Goal: Navigation & Orientation: Find specific page/section

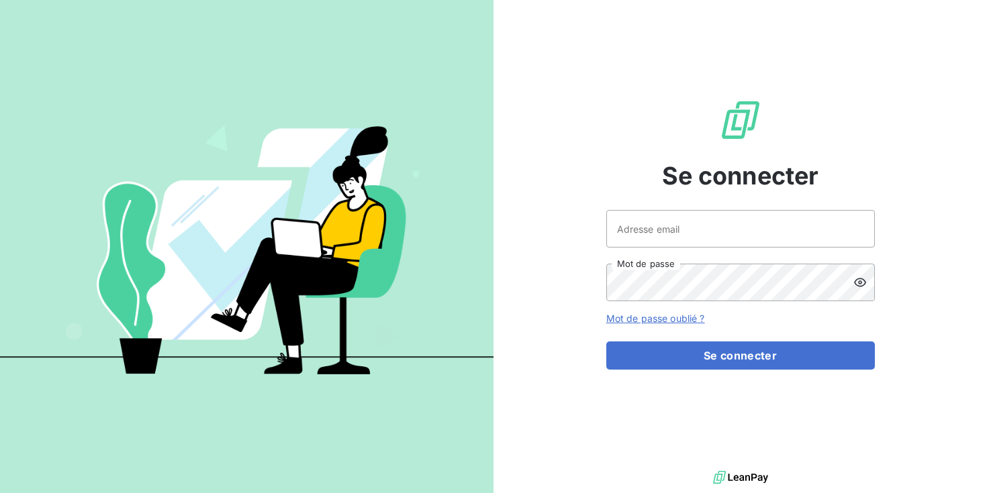
click at [631, 322] on link "Mot de passe oublié ?" at bounding box center [655, 318] width 99 height 11
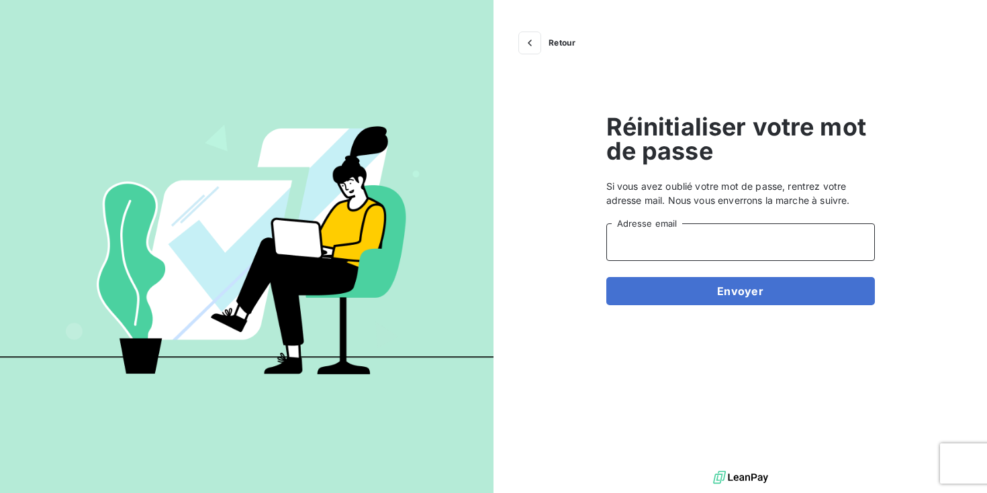
click at [668, 250] on input "Adresse email" at bounding box center [740, 243] width 268 height 38
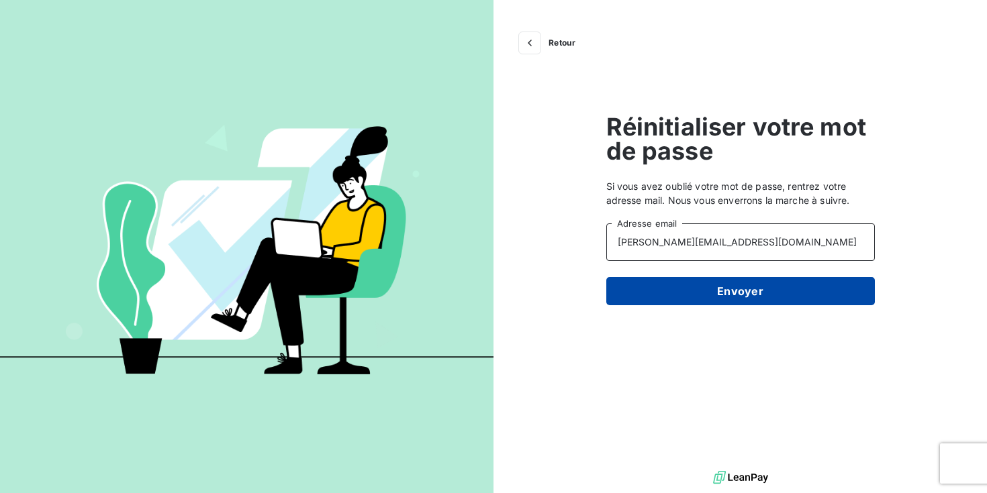
type input "[PERSON_NAME][EMAIL_ADDRESS][DOMAIN_NAME]"
click at [723, 291] on button "Envoyer" at bounding box center [740, 291] width 268 height 28
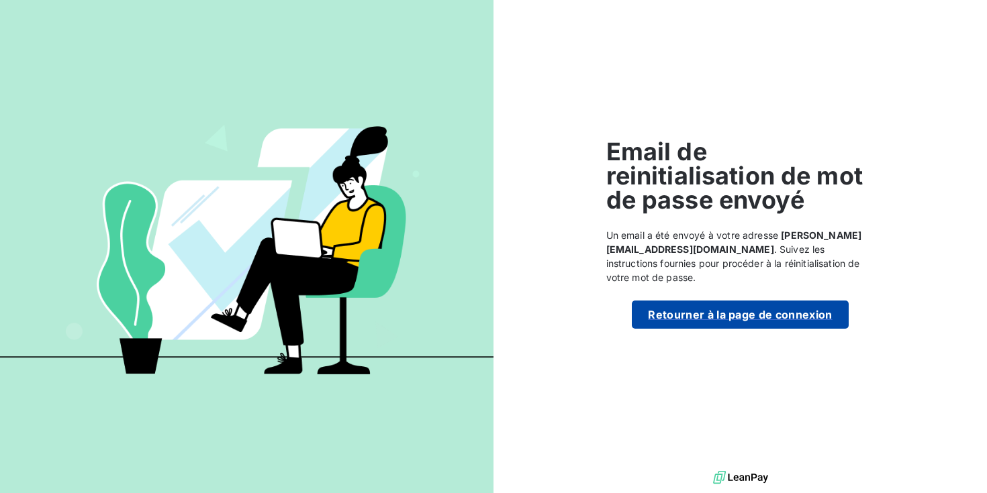
click at [713, 313] on button "Retourner à la page de connexion" at bounding box center [740, 315] width 216 height 28
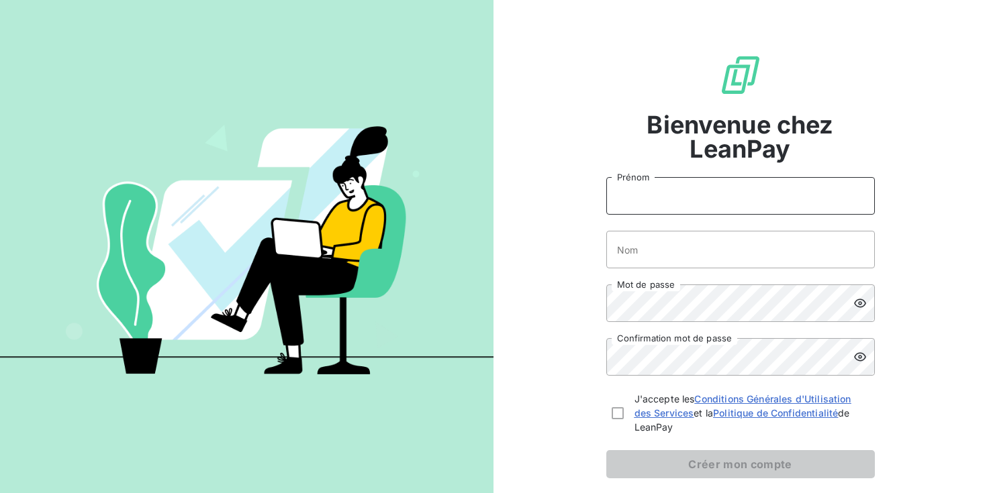
click at [675, 203] on input "Prénom" at bounding box center [740, 196] width 268 height 38
type input "[PERSON_NAME]"
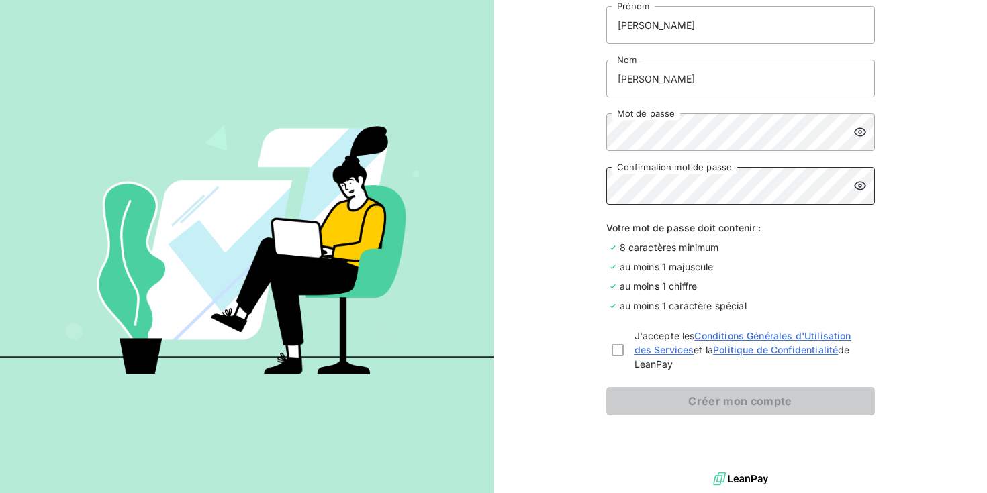
scroll to position [173, 0]
click at [616, 350] on div at bounding box center [617, 349] width 12 height 12
checkbox input "true"
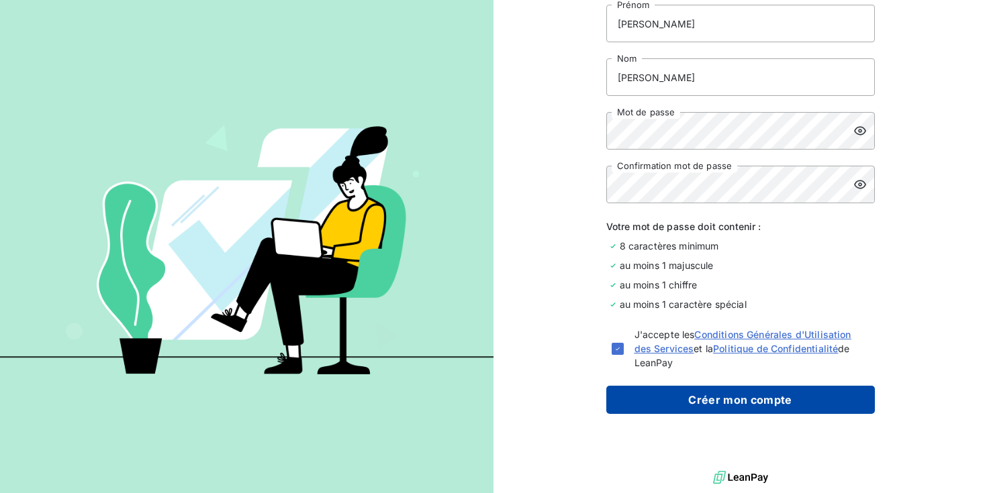
click at [720, 410] on button "Créer mon compte" at bounding box center [740, 400] width 268 height 28
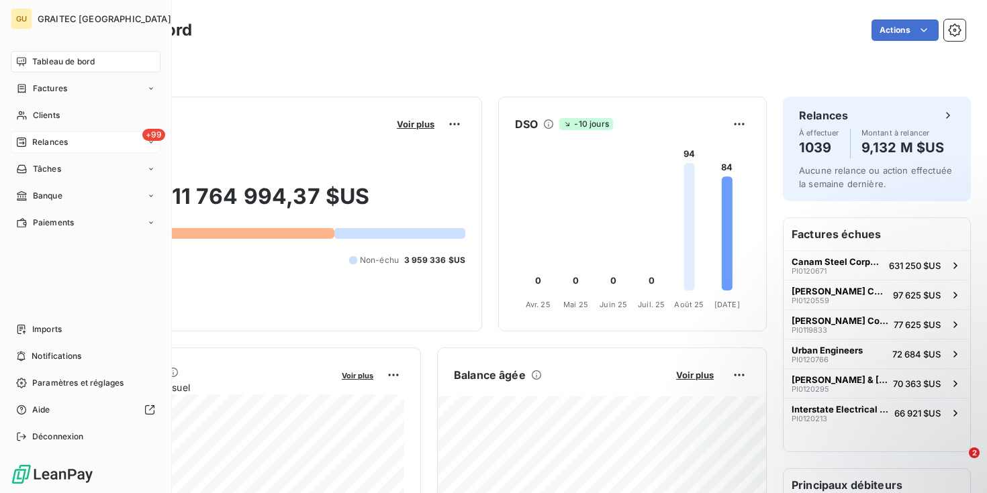
click at [45, 141] on span "Relances" at bounding box center [50, 142] width 36 height 12
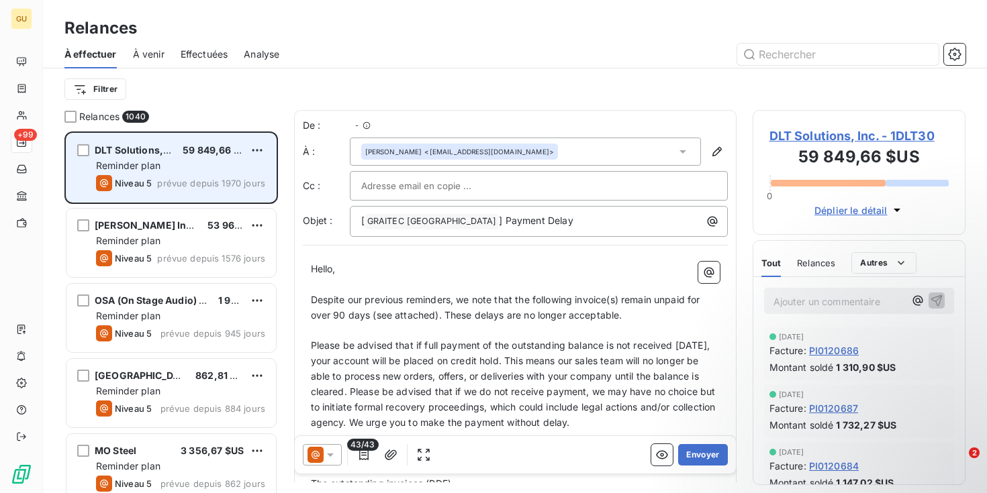
scroll to position [362, 213]
click at [200, 181] on span "prévue depuis 1970 jours" at bounding box center [211, 183] width 108 height 11
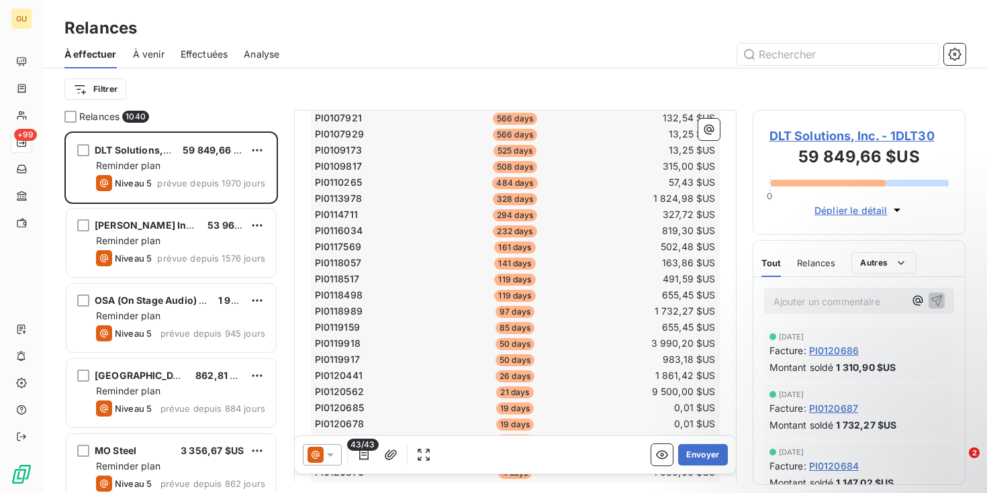
scroll to position [576, 0]
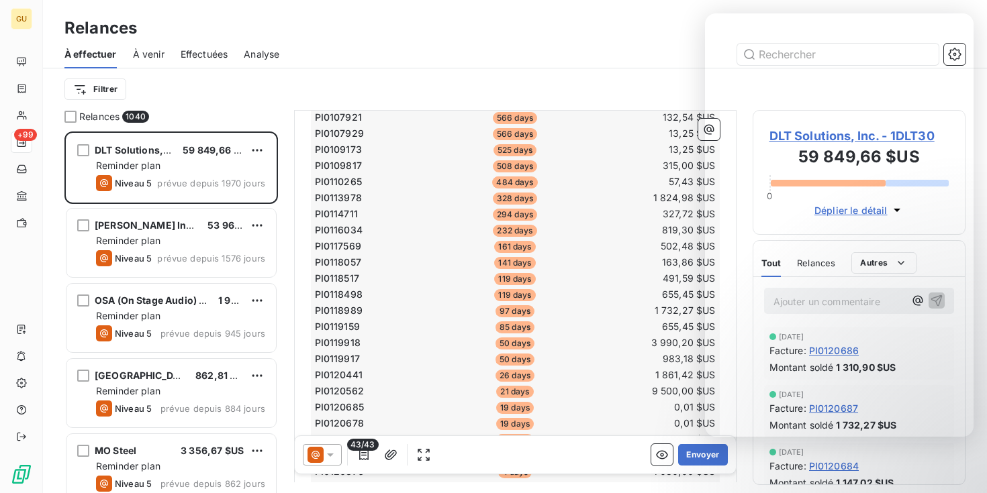
click at [159, 56] on span "À venir" at bounding box center [149, 54] width 32 height 13
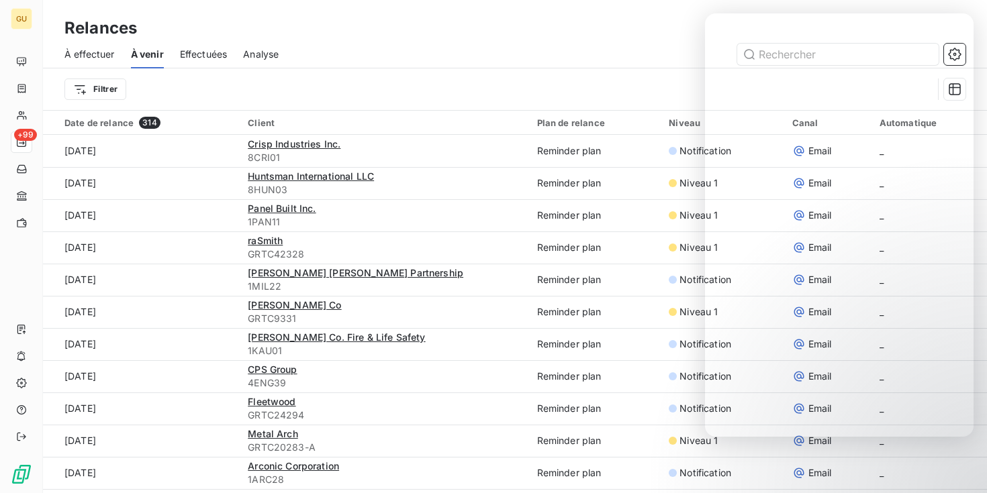
click at [105, 55] on span "À effectuer" at bounding box center [89, 54] width 50 height 13
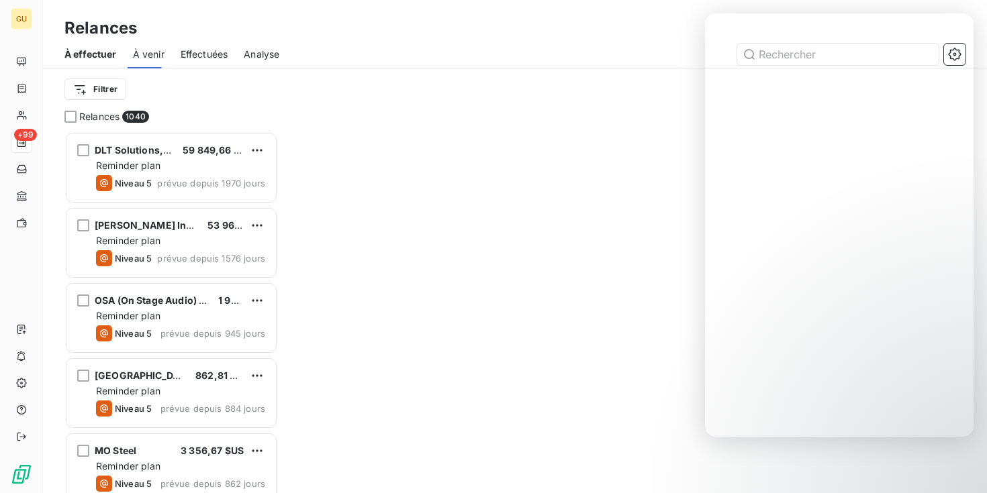
scroll to position [362, 213]
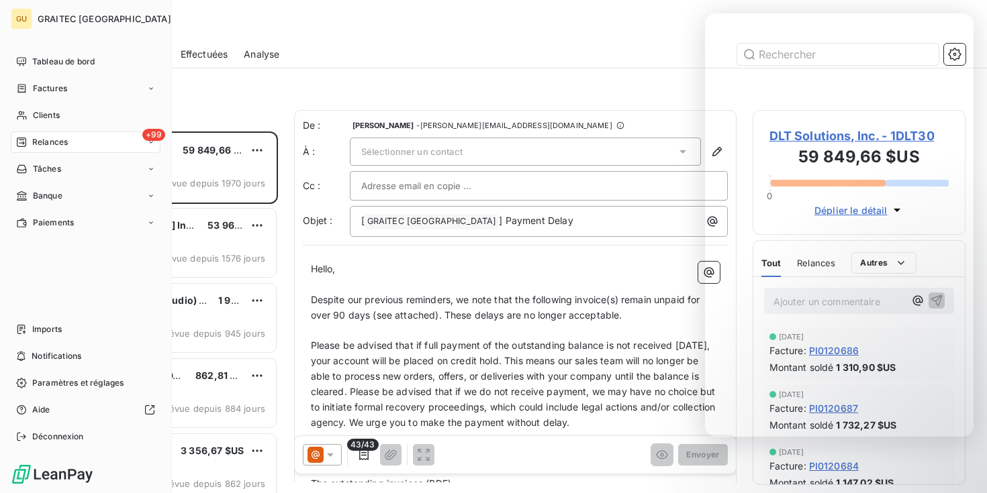
click at [83, 21] on span "GRAITEC [GEOGRAPHIC_DATA]" at bounding box center [105, 18] width 134 height 11
click at [66, 58] on span "Tableau de bord" at bounding box center [63, 62] width 62 height 12
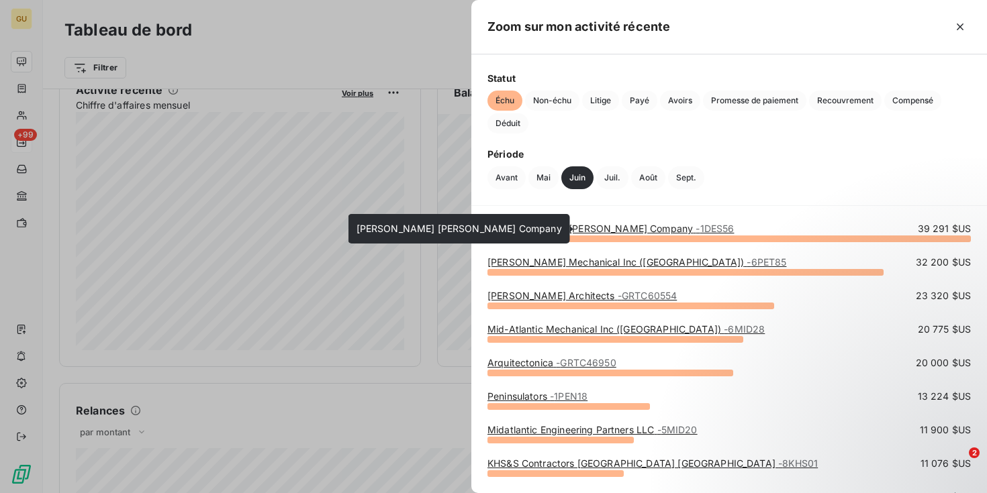
click at [579, 230] on link "[PERSON_NAME] [PERSON_NAME] Company - 1DES56" at bounding box center [610, 228] width 246 height 11
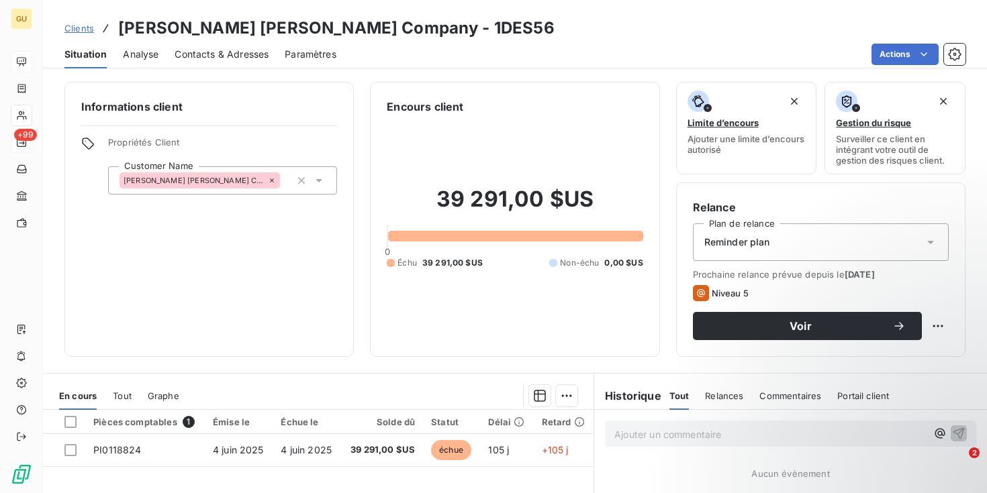
click at [149, 53] on span "Analyse" at bounding box center [141, 54] width 36 height 13
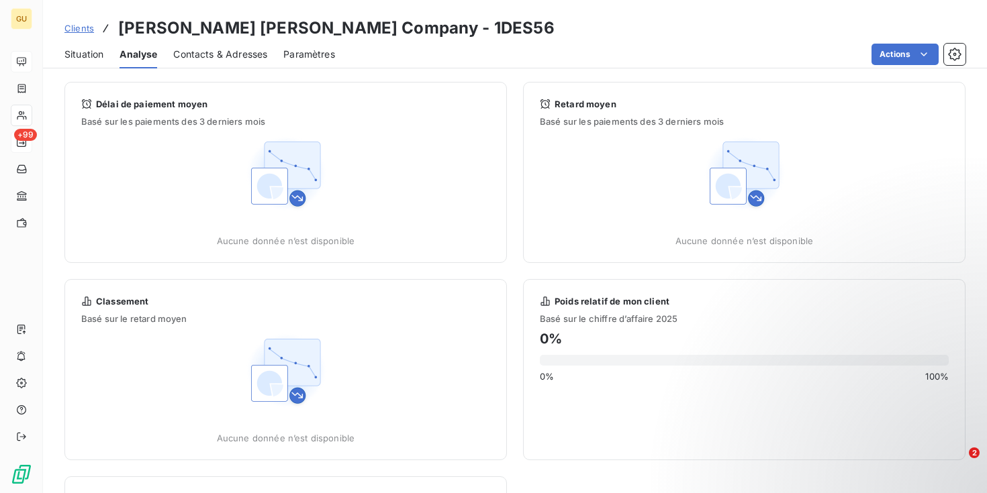
click at [210, 50] on span "Contacts & Adresses" at bounding box center [220, 54] width 94 height 13
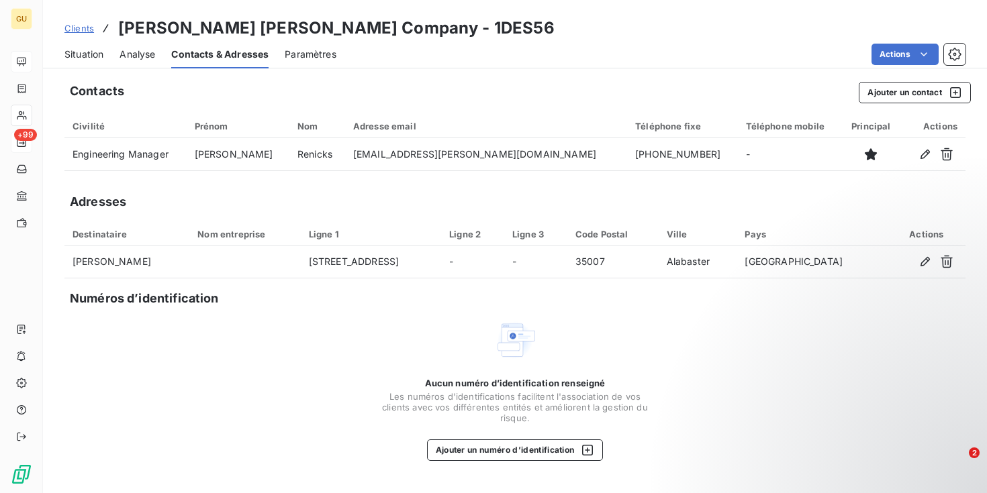
click at [313, 57] on span "Paramètres" at bounding box center [311, 54] width 52 height 13
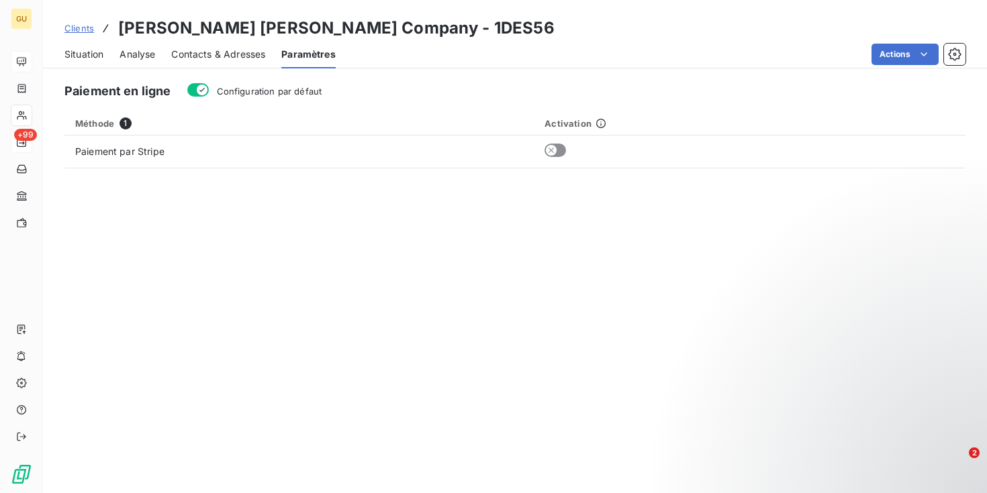
click at [140, 51] on span "Analyse" at bounding box center [137, 54] width 36 height 13
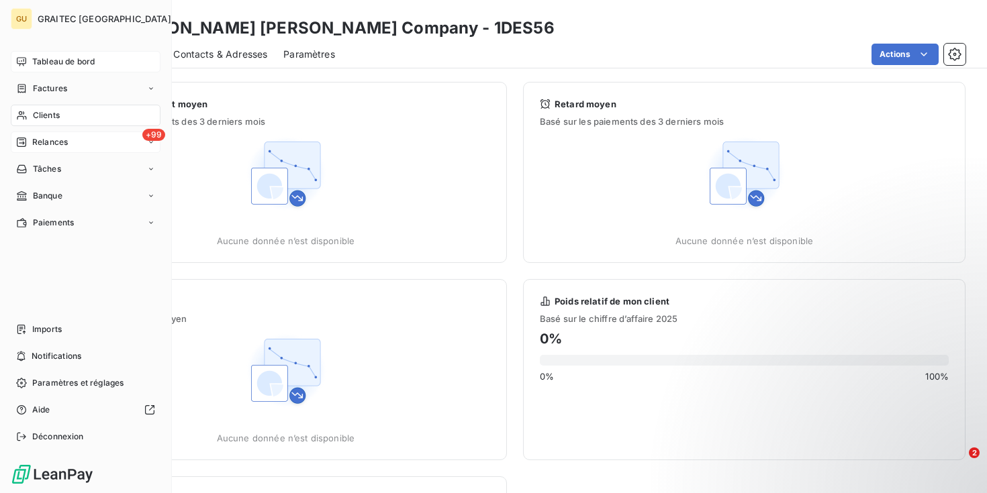
click at [43, 64] on span "Tableau de bord" at bounding box center [63, 62] width 62 height 12
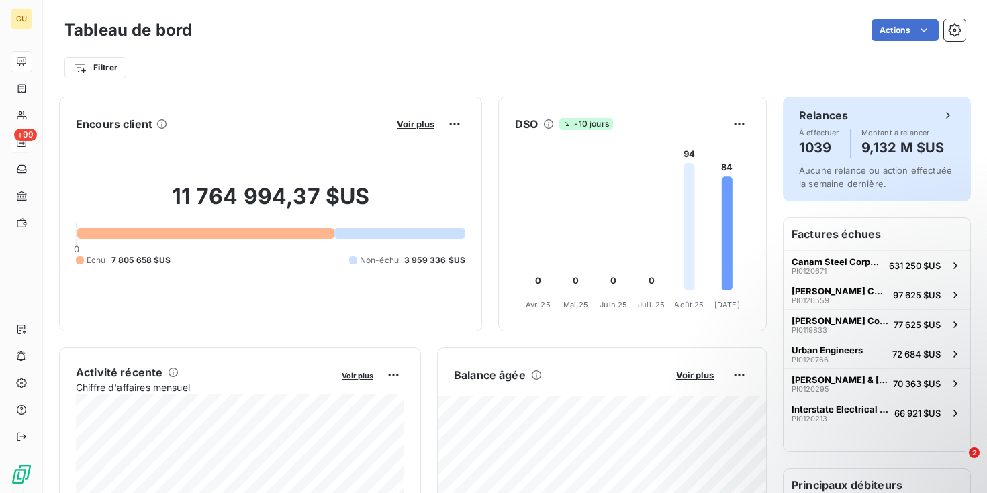
click at [834, 191] on div "Relances À effectuer 1039 Montant à relancer 9,132 M $US Aucune relance ou acti…" at bounding box center [877, 149] width 188 height 105
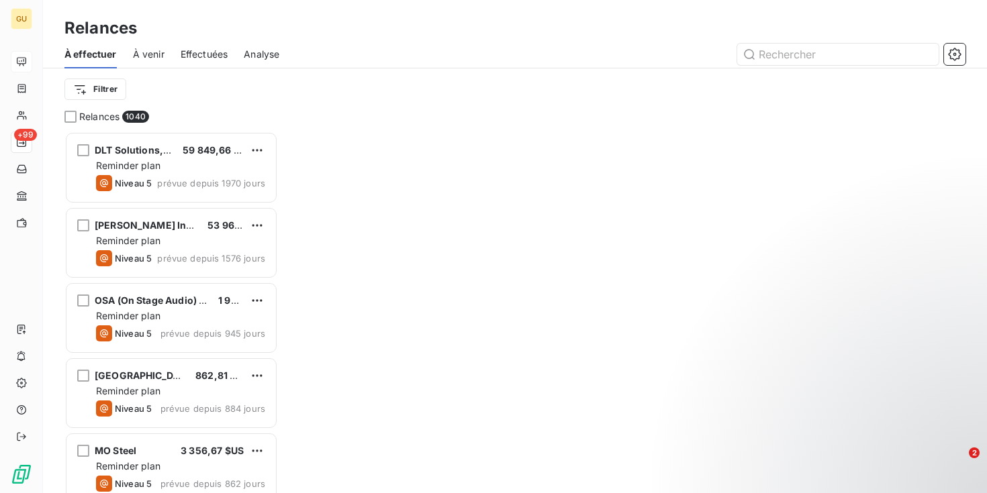
scroll to position [362, 213]
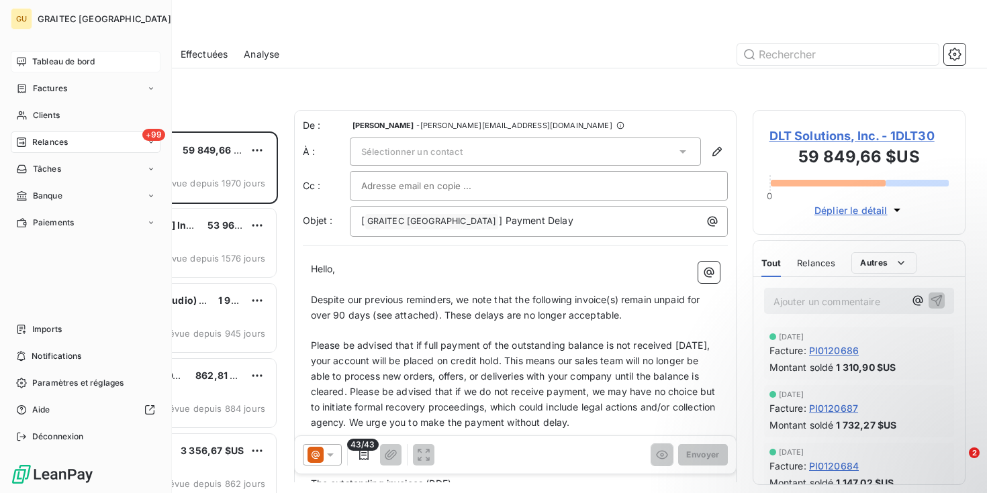
click at [59, 61] on span "Tableau de bord" at bounding box center [63, 62] width 62 height 12
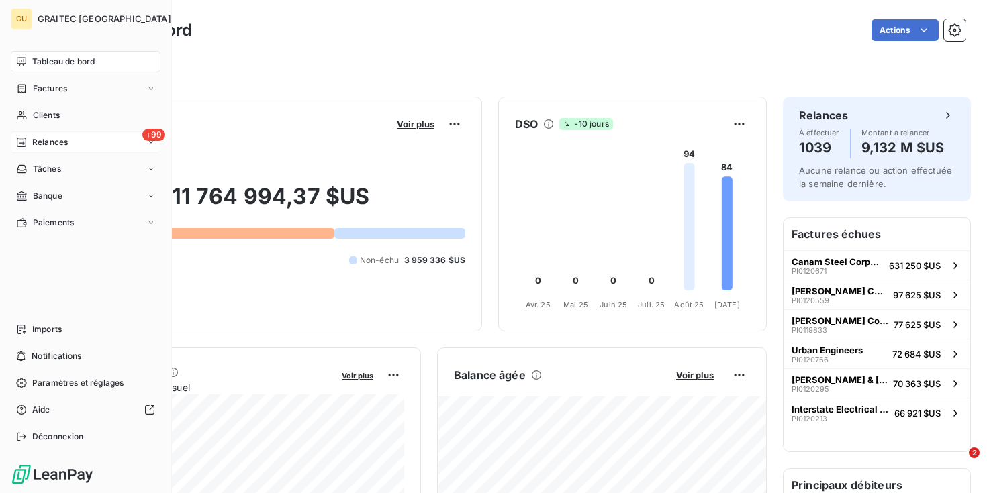
click at [80, 18] on span "GRAITEC [GEOGRAPHIC_DATA]" at bounding box center [105, 18] width 134 height 11
click at [52, 89] on span "Factures" at bounding box center [50, 89] width 34 height 12
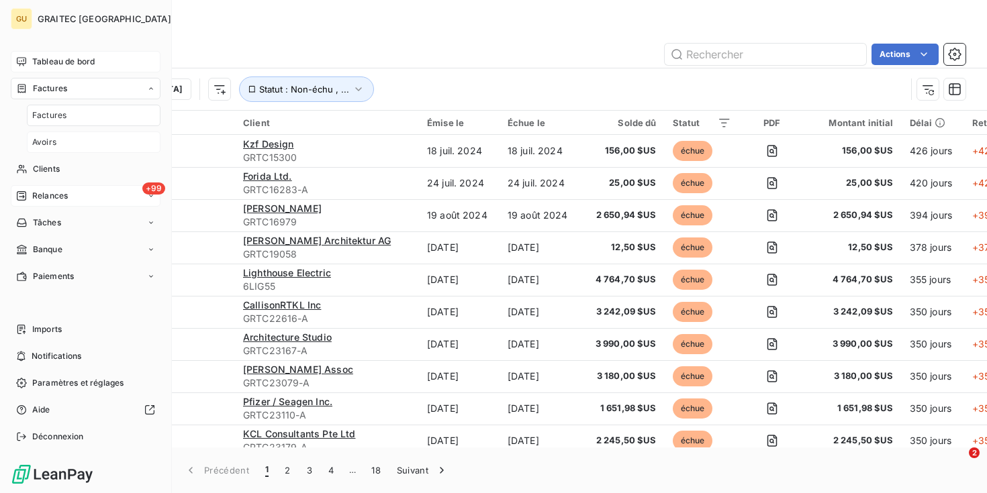
click at [40, 140] on span "Avoirs" at bounding box center [44, 142] width 24 height 12
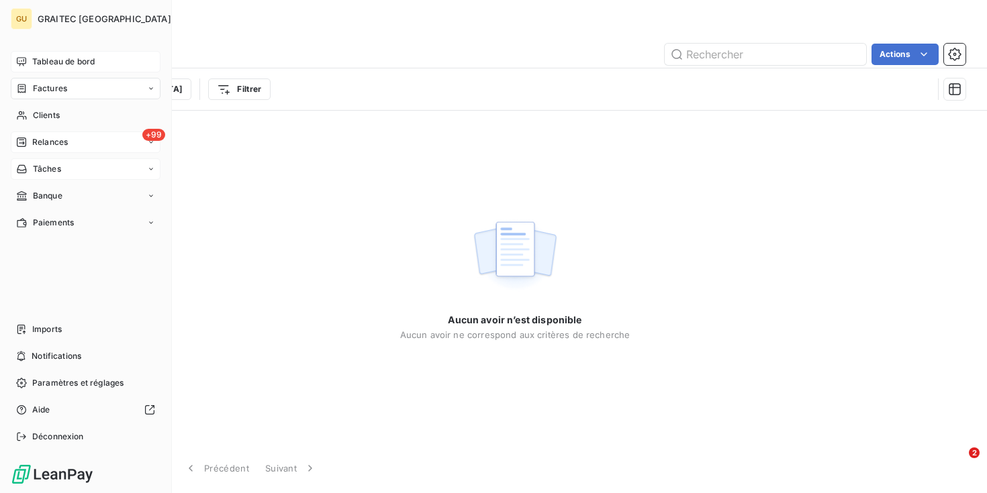
click at [49, 173] on span "Tâches" at bounding box center [47, 169] width 28 height 12
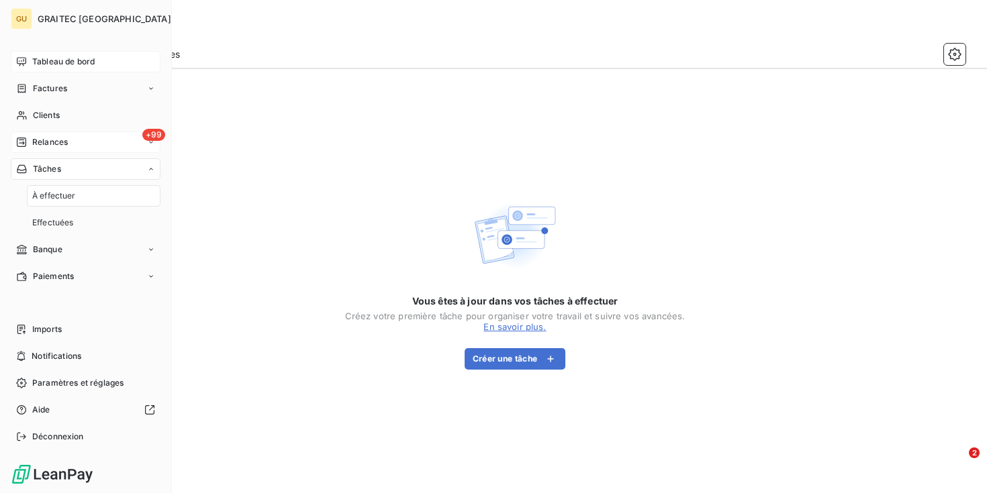
click at [42, 200] on span "À effectuer" at bounding box center [54, 196] width 44 height 12
click at [148, 169] on icon at bounding box center [151, 169] width 8 height 8
click at [57, 200] on span "Banque" at bounding box center [48, 196] width 30 height 12
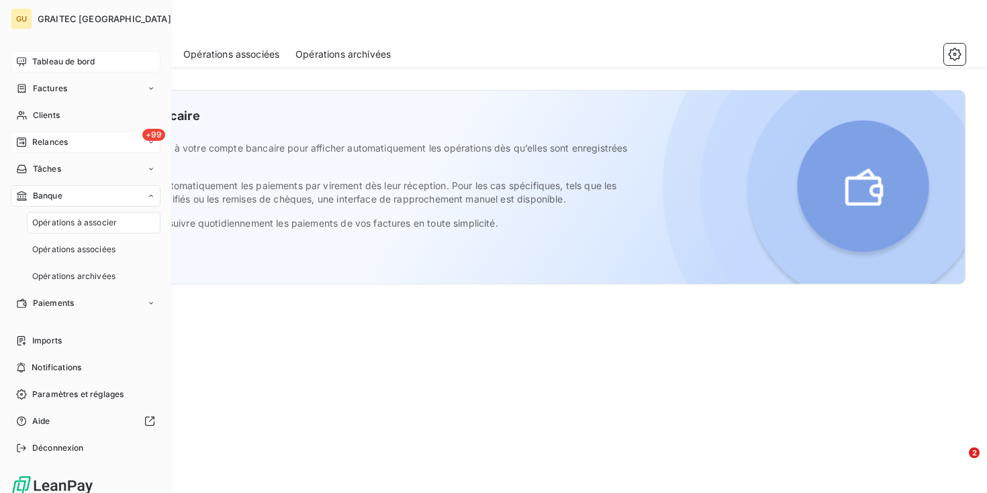
click at [151, 194] on icon at bounding box center [151, 196] width 8 height 8
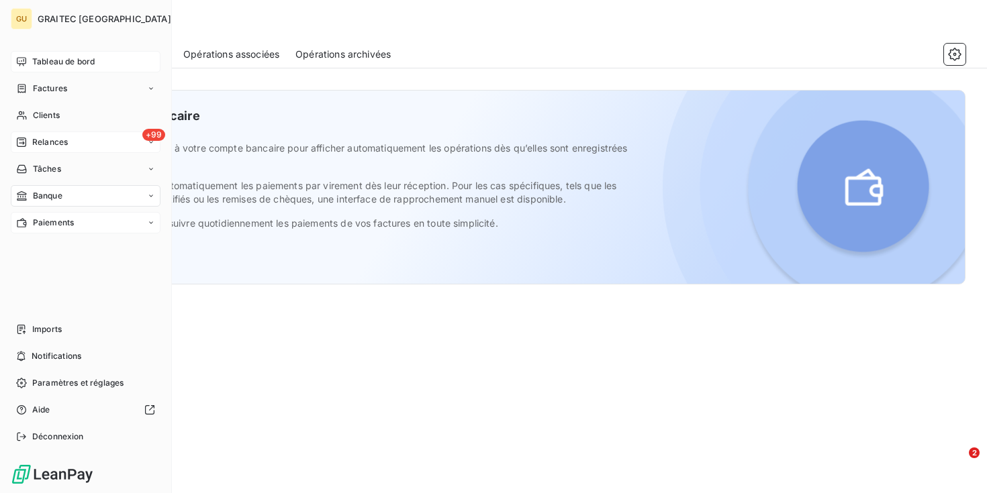
click at [59, 224] on span "Paiements" at bounding box center [53, 223] width 41 height 12
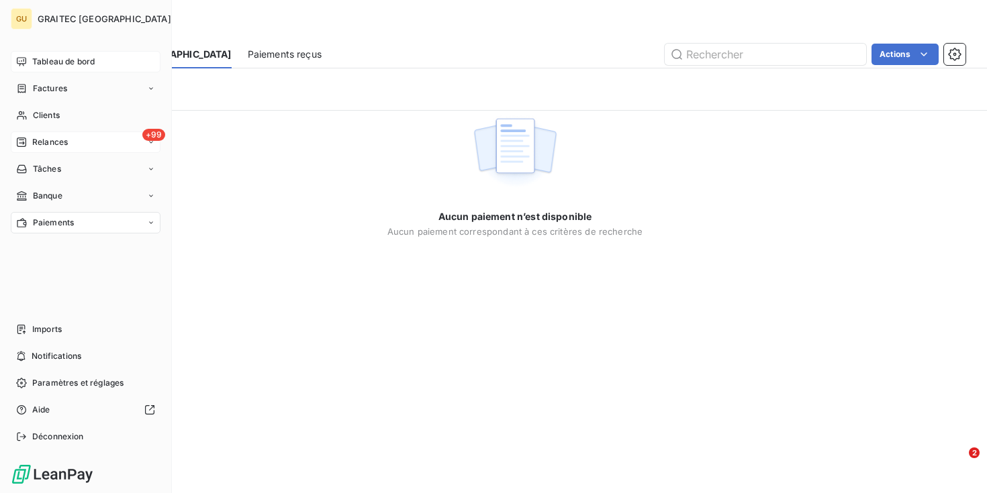
click at [55, 57] on span "Tableau de bord" at bounding box center [63, 62] width 62 height 12
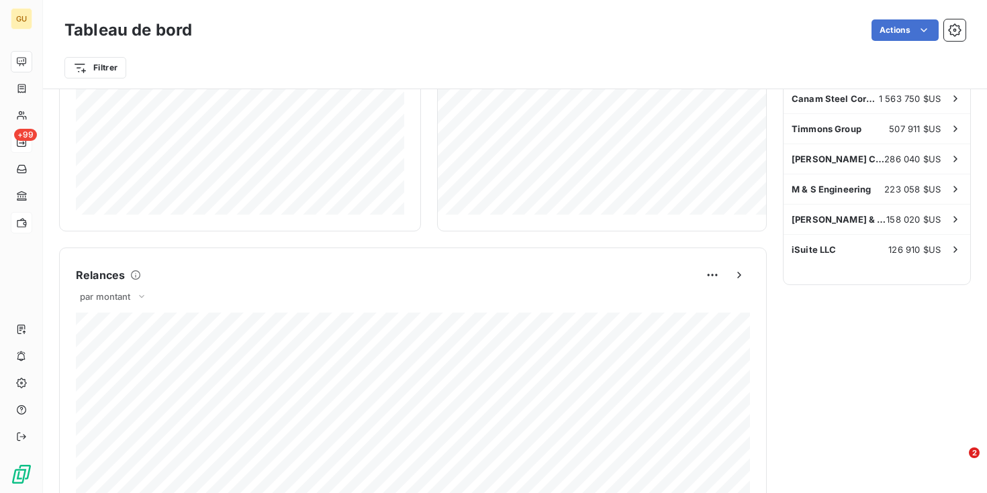
scroll to position [417, 0]
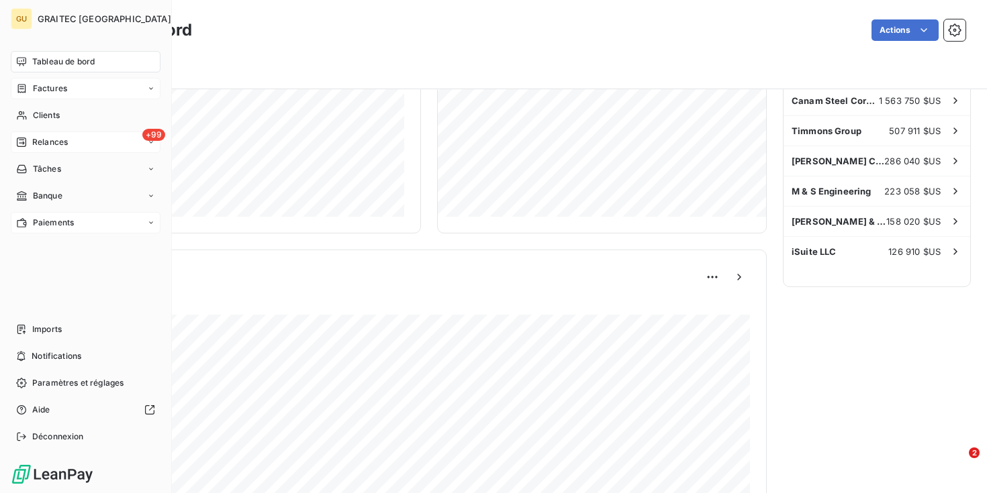
click at [81, 92] on div "Factures" at bounding box center [86, 88] width 150 height 21
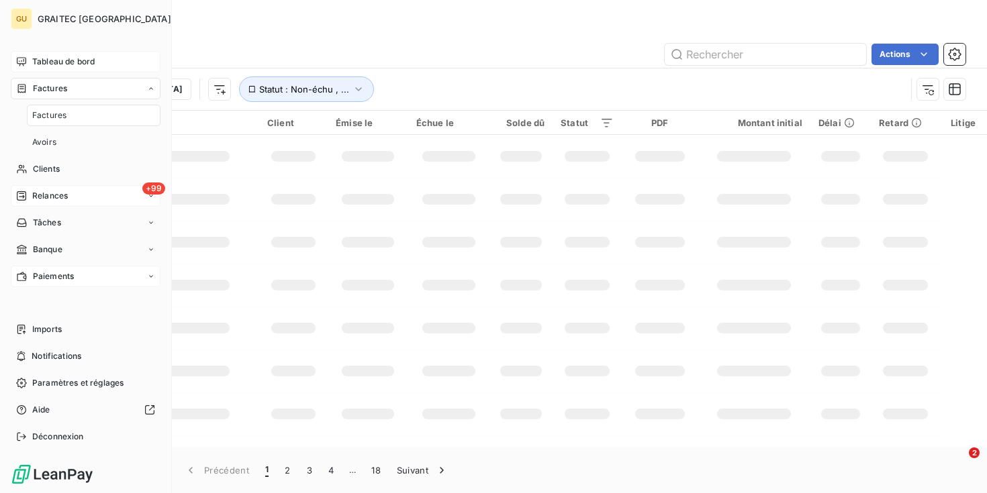
click at [81, 92] on div "Factures" at bounding box center [86, 88] width 150 height 21
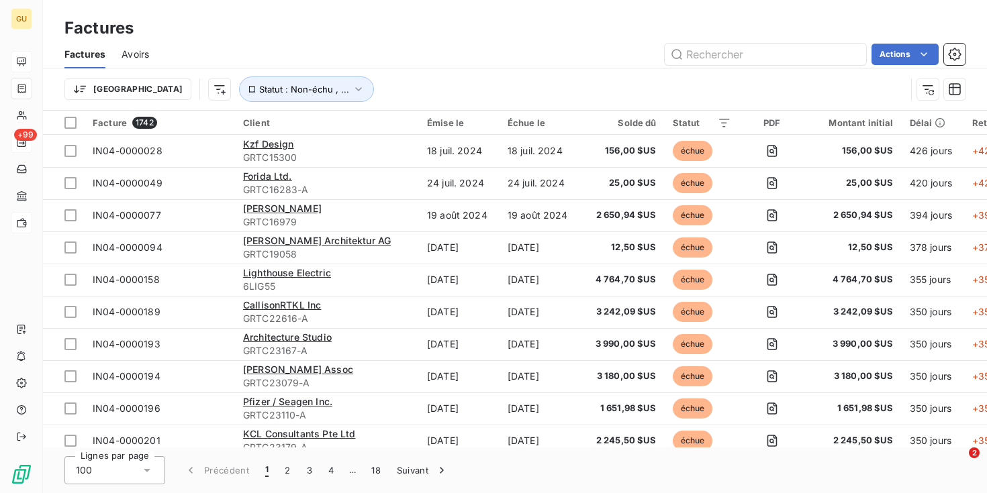
click at [140, 60] on span "Avoirs" at bounding box center [135, 54] width 28 height 13
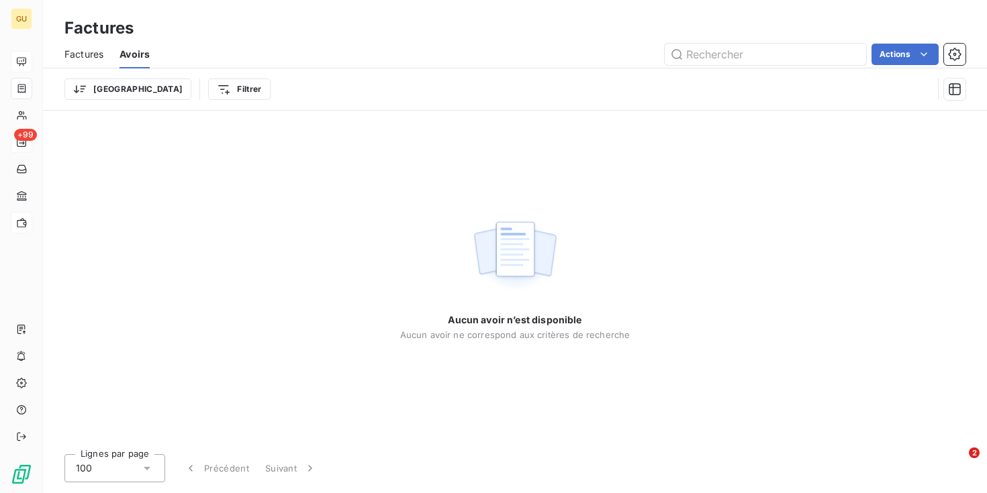
click at [82, 54] on span "Factures" at bounding box center [83, 54] width 39 height 13
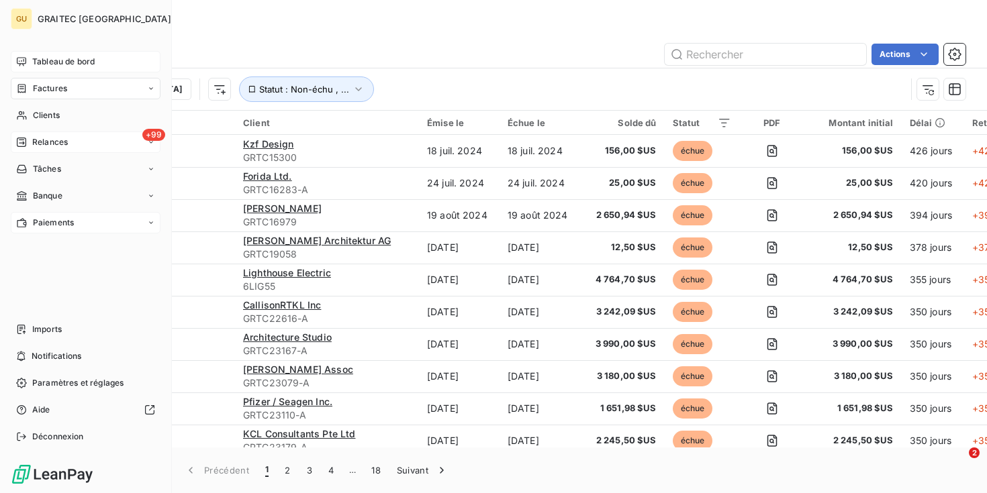
click at [39, 58] on span "Tableau de bord" at bounding box center [63, 62] width 62 height 12
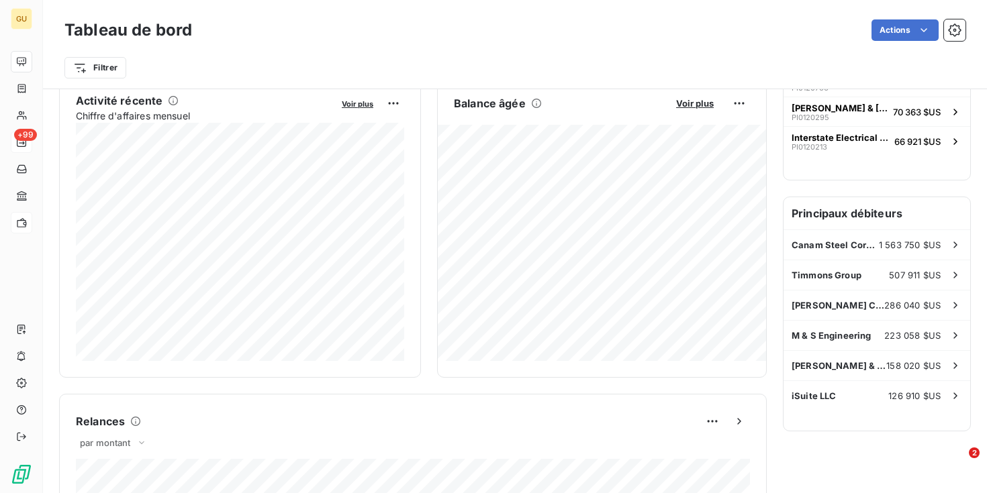
scroll to position [269, 0]
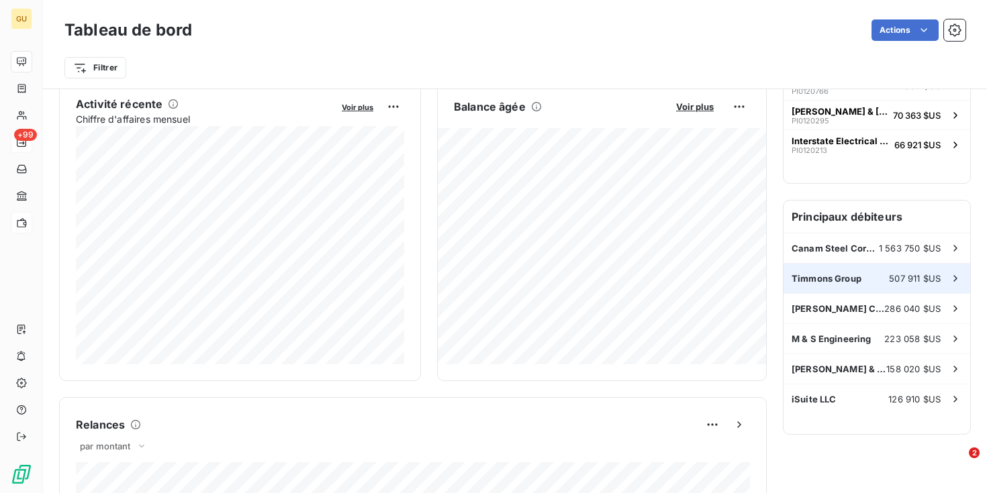
click at [840, 277] on span "Timmons Group" at bounding box center [826, 278] width 70 height 11
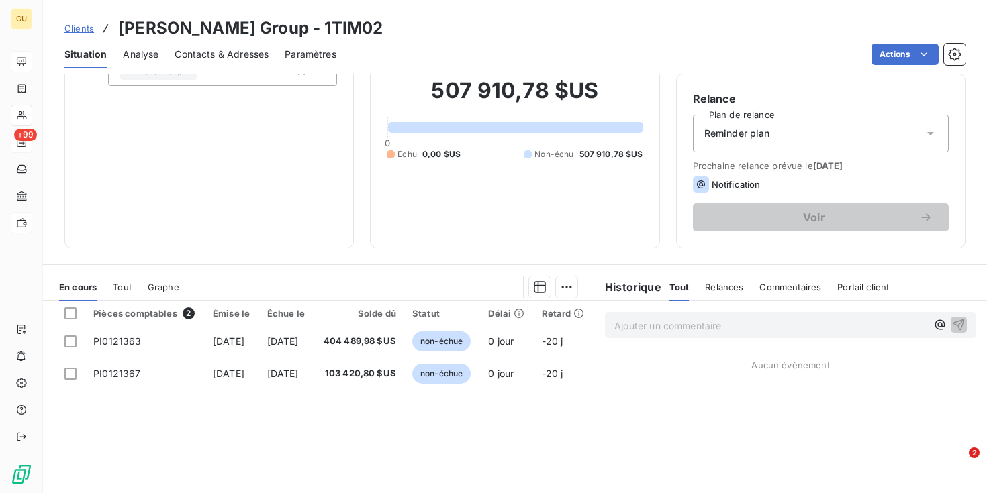
scroll to position [117, 0]
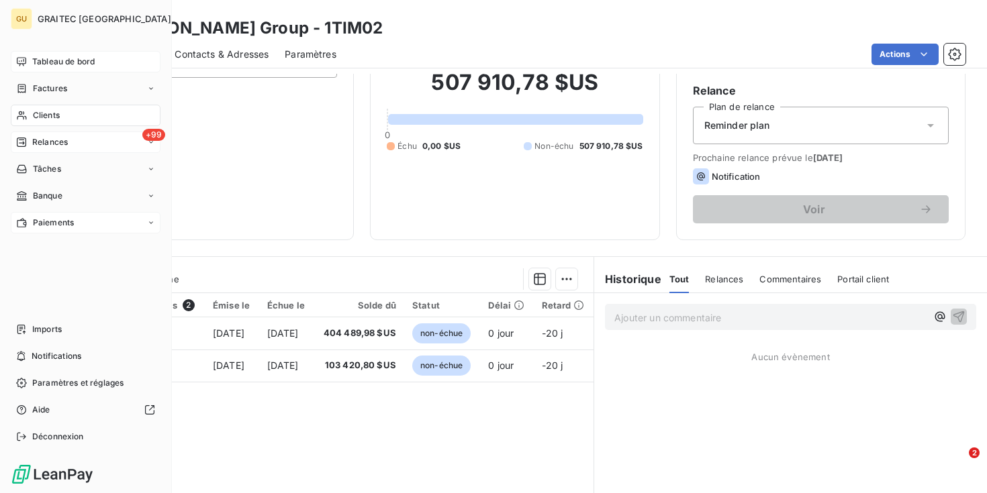
click at [58, 62] on span "Tableau de bord" at bounding box center [63, 62] width 62 height 12
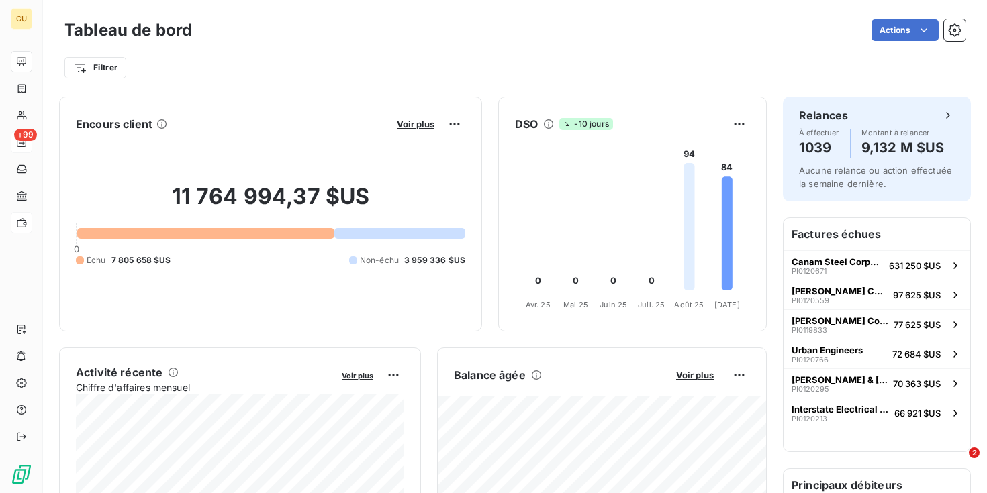
click at [420, 229] on div at bounding box center [399, 233] width 131 height 11
click at [415, 232] on div at bounding box center [399, 233] width 131 height 11
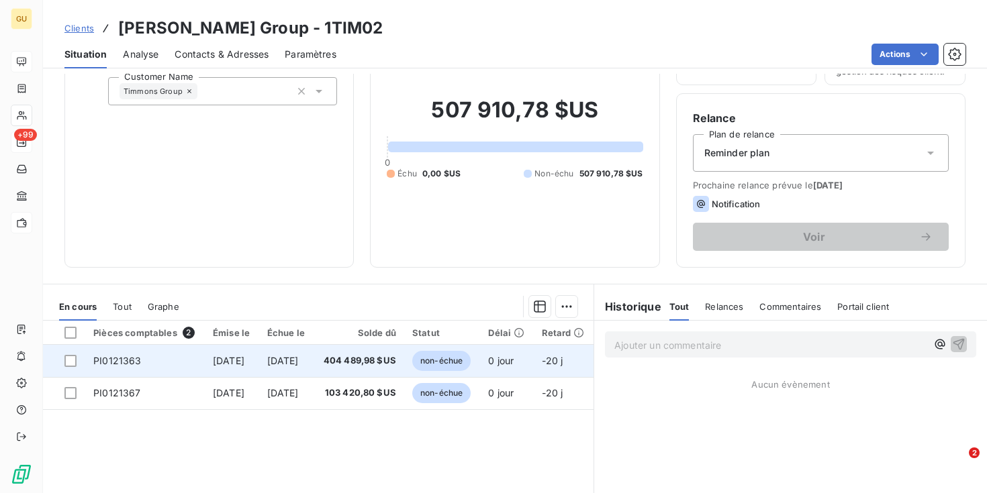
scroll to position [83, 0]
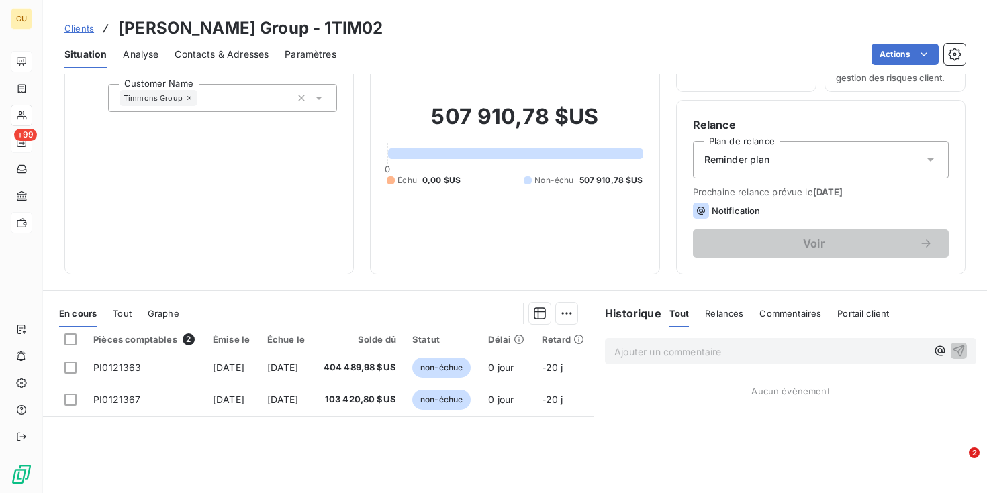
click at [139, 51] on span "Analyse" at bounding box center [141, 54] width 36 height 13
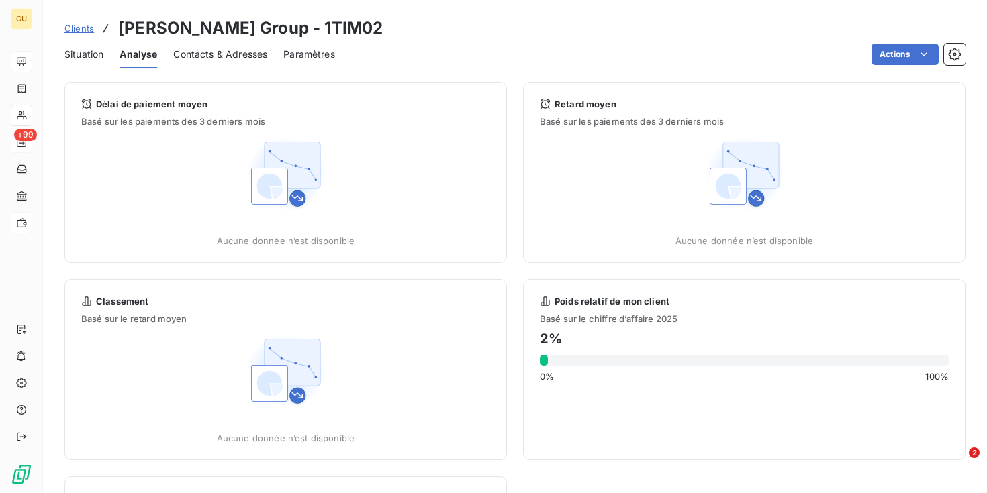
click at [89, 58] on span "Situation" at bounding box center [83, 54] width 39 height 13
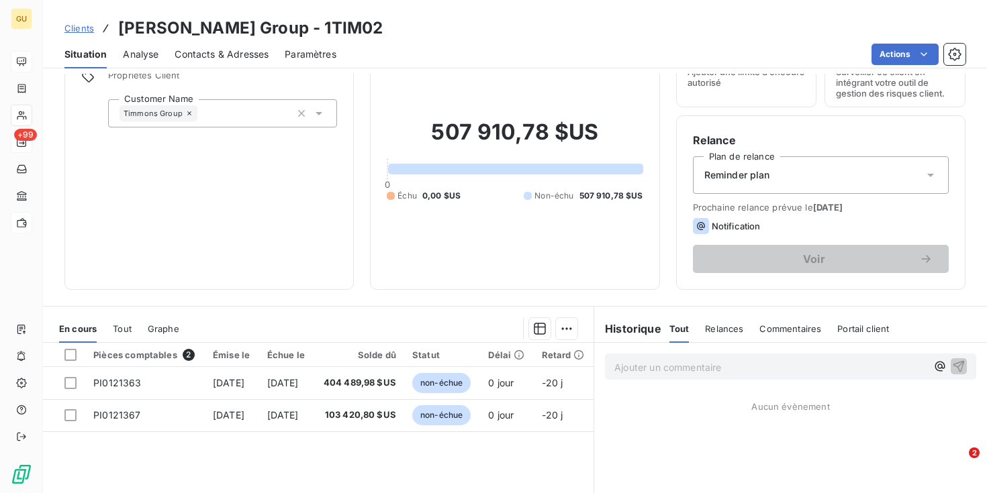
scroll to position [71, 0]
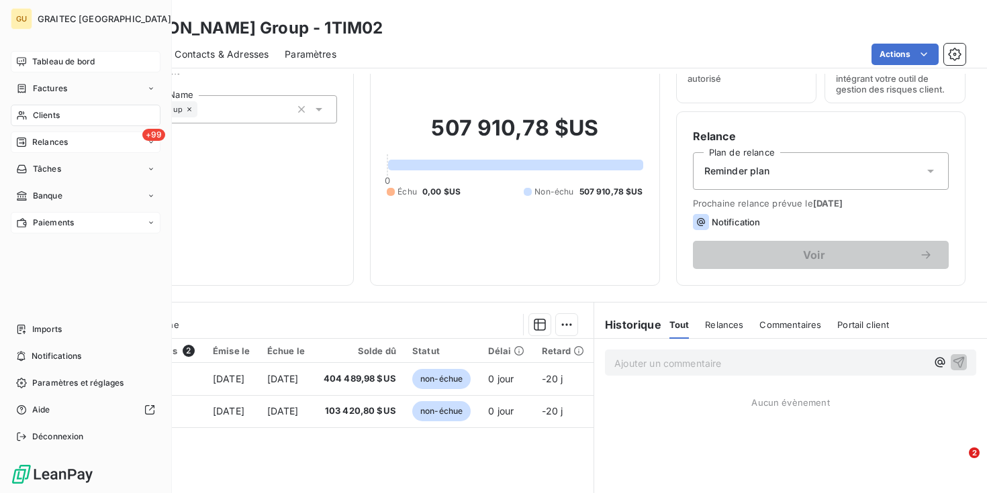
click at [57, 62] on span "Tableau de bord" at bounding box center [63, 62] width 62 height 12
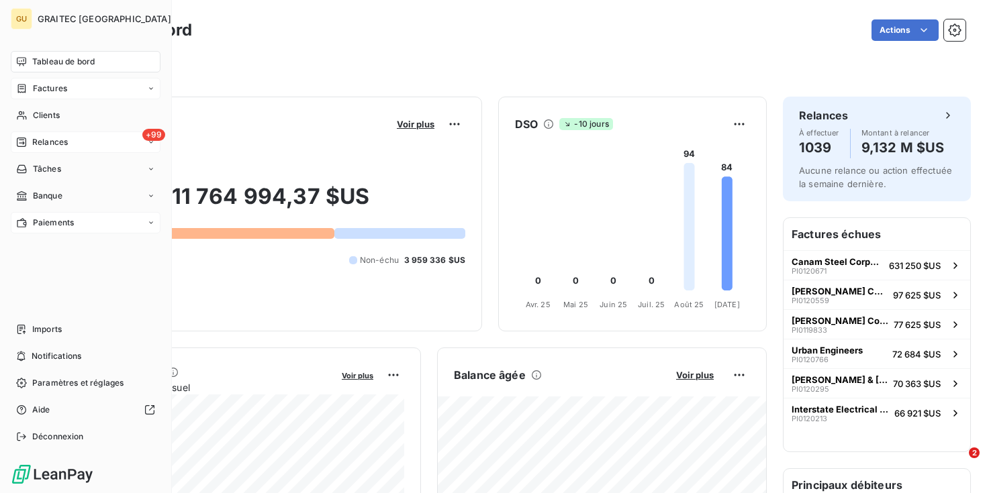
click at [43, 89] on span "Factures" at bounding box center [50, 89] width 34 height 12
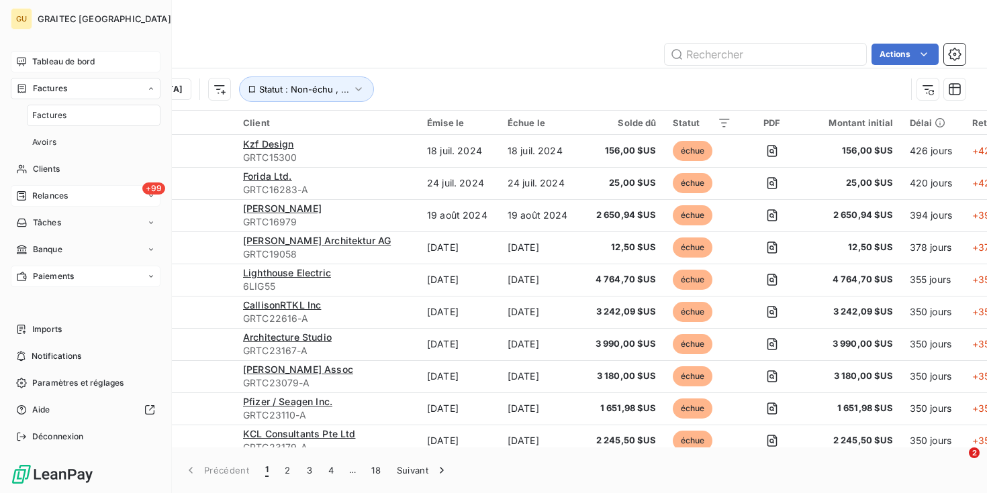
click at [38, 62] on span "Tableau de bord" at bounding box center [63, 62] width 62 height 12
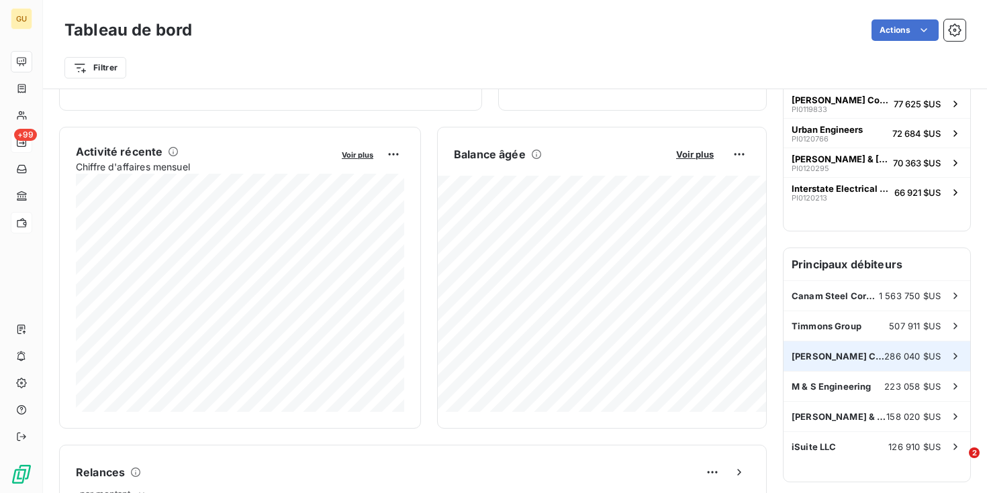
scroll to position [224, 0]
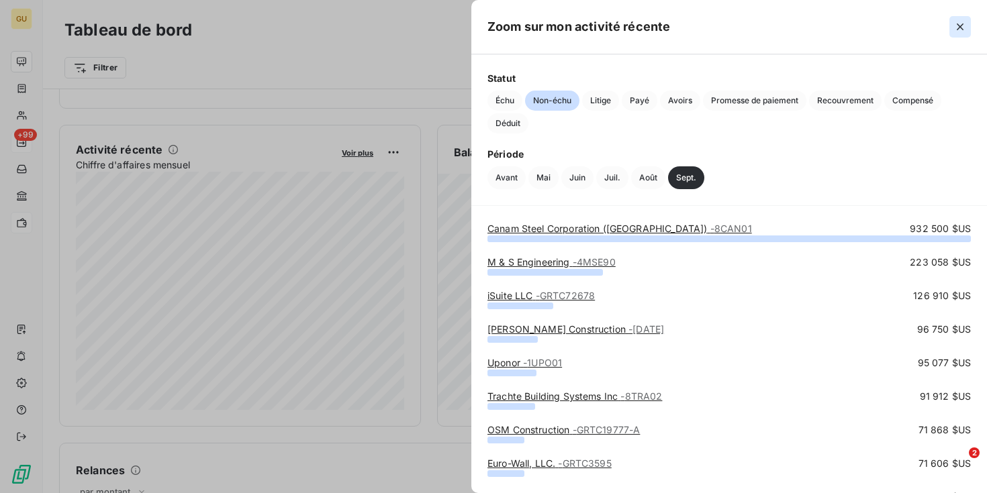
click at [961, 27] on icon "button" at bounding box center [959, 26] width 13 height 13
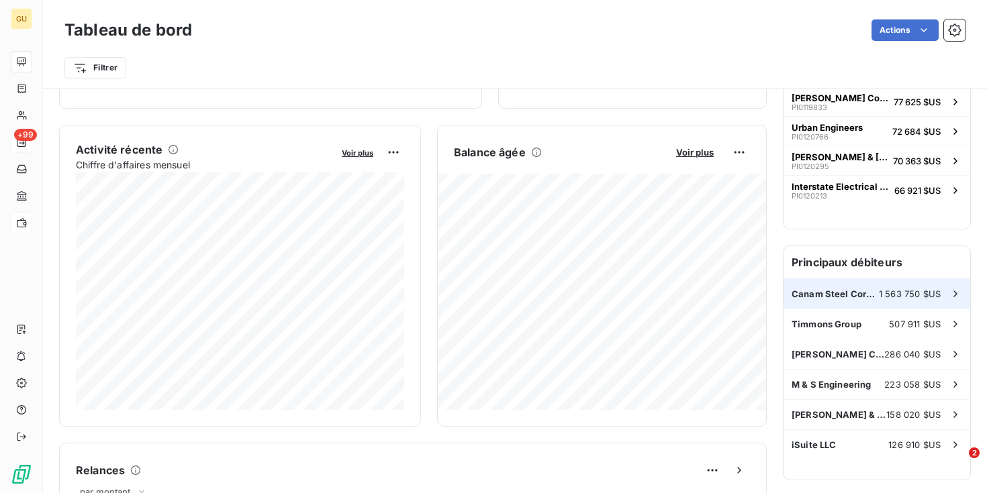
click at [827, 297] on span "Canam Steel Corporation ([GEOGRAPHIC_DATA])" at bounding box center [834, 294] width 87 height 11
